Goal: Task Accomplishment & Management: Use online tool/utility

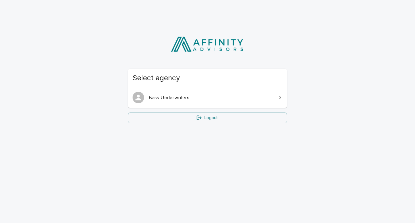
click at [187, 93] on link "Bass Underwriters" at bounding box center [207, 97] width 159 height 16
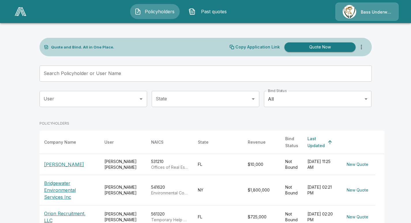
click at [105, 76] on input "Search Policyholder or User Name" at bounding box center [202, 73] width 326 height 16
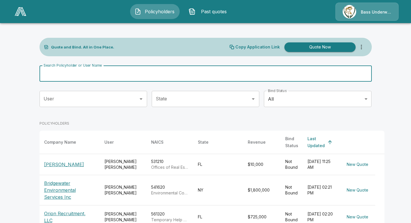
type input "********"
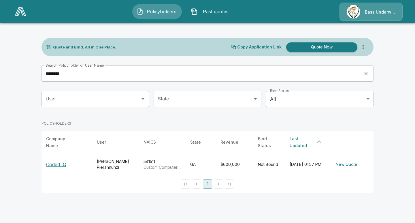
click at [56, 161] on p "Coded IQ" at bounding box center [56, 164] width 20 height 7
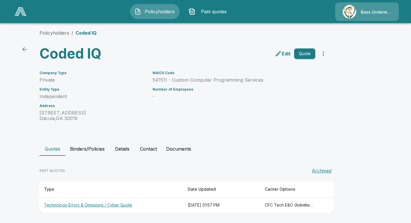
scroll to position [4, 0]
drag, startPoint x: 86, startPoint y: 202, endPoint x: 91, endPoint y: 202, distance: 5.2
click at [86, 202] on th "Technology Errors & Omissions / Cyber Quote" at bounding box center [111, 204] width 144 height 15
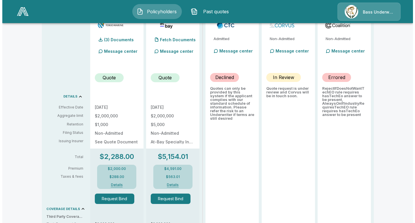
scroll to position [234, 0]
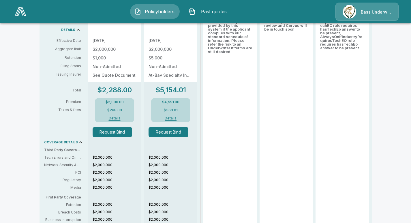
click at [120, 136] on button "Request Bind" at bounding box center [113, 132] width 40 height 10
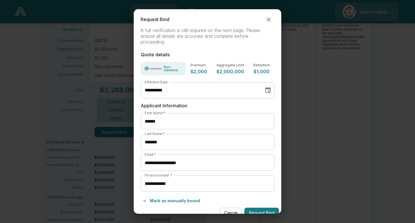
click at [265, 88] on icon "Choose date, selected date is Sep 15, 2025" at bounding box center [267, 90] width 5 height 6
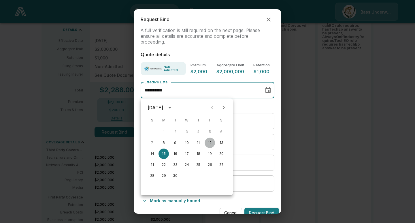
click at [212, 143] on button "12" at bounding box center [210, 142] width 10 height 10
type input "**********"
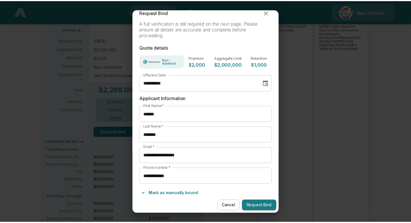
scroll to position [9, 0]
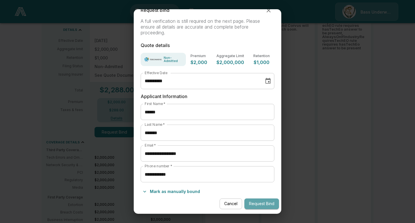
click at [255, 204] on button "Request Bind" at bounding box center [261, 203] width 35 height 11
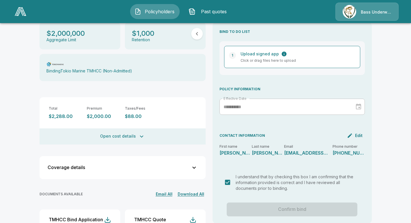
scroll to position [130, 0]
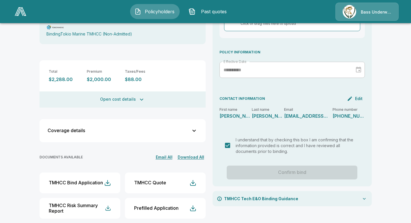
click at [359, 191] on div "TMHCC Tech E&O Binding Guidance" at bounding box center [291, 198] width 159 height 15
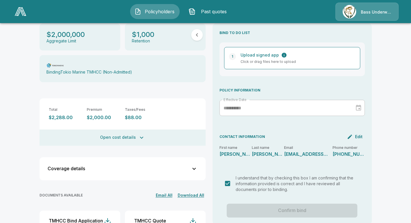
scroll to position [123, 0]
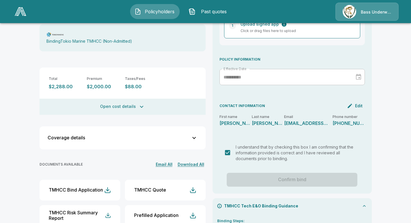
click at [380, 133] on div "Policyholders / Coded IQ / Technology Errors & Omissions / Cyber Binding Techno…" at bounding box center [205, 95] width 411 height 383
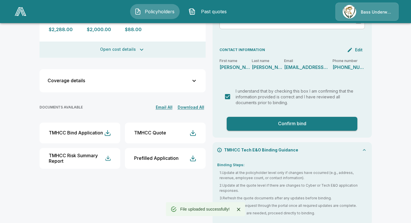
scroll to position [182, 0]
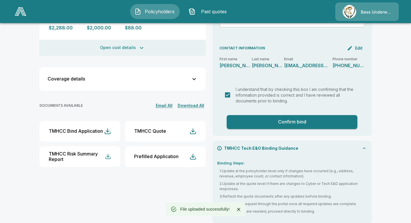
click at [298, 118] on button "Confirm bind" at bounding box center [292, 122] width 131 height 14
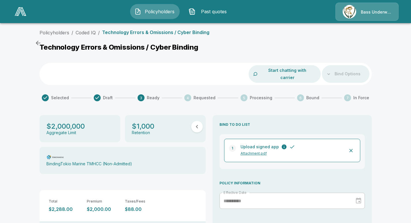
scroll to position [0, 0]
